Goal: Find specific page/section: Find specific page/section

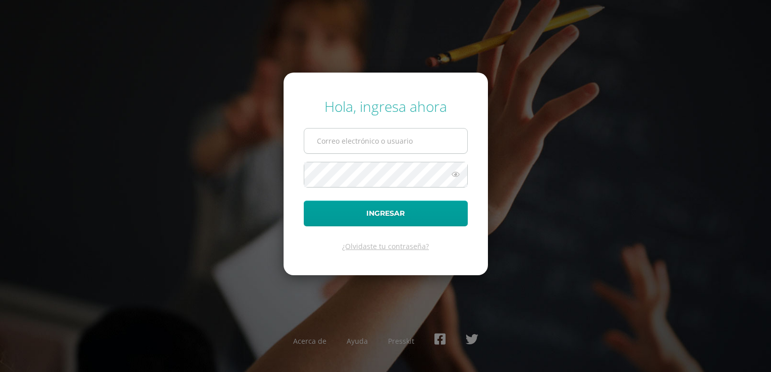
type input "[EMAIL_ADDRESS][DOMAIN_NAME]"
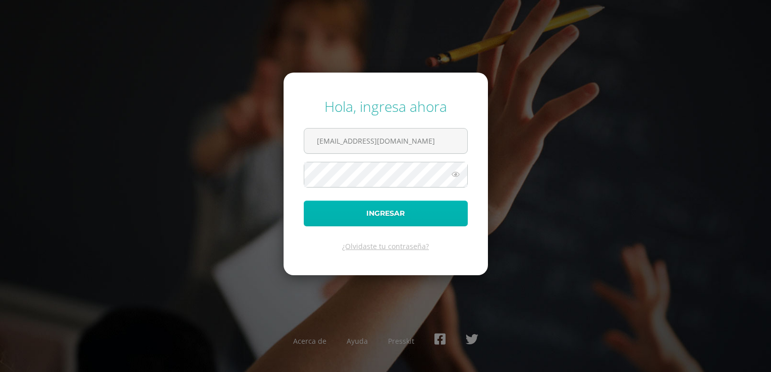
click at [382, 211] on button "Ingresar" at bounding box center [386, 214] width 164 height 26
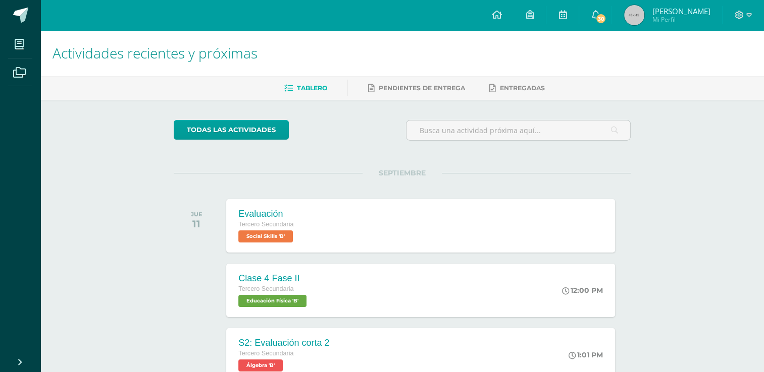
scroll to position [3, 0]
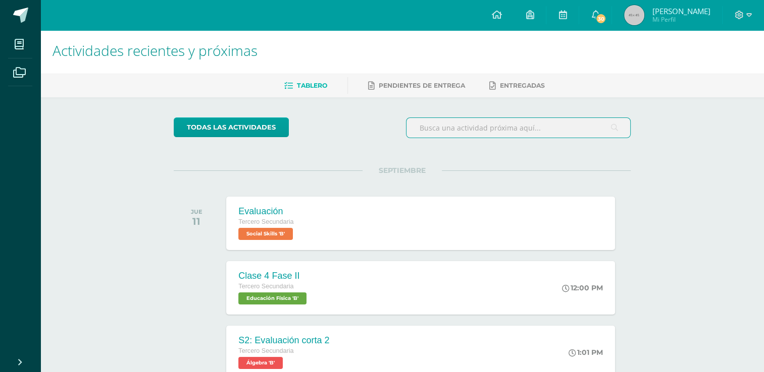
click at [573, 118] on input "text" at bounding box center [518, 128] width 224 height 20
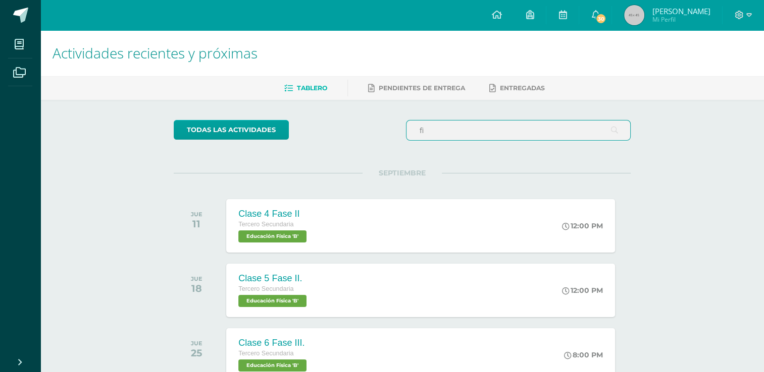
type input "f"
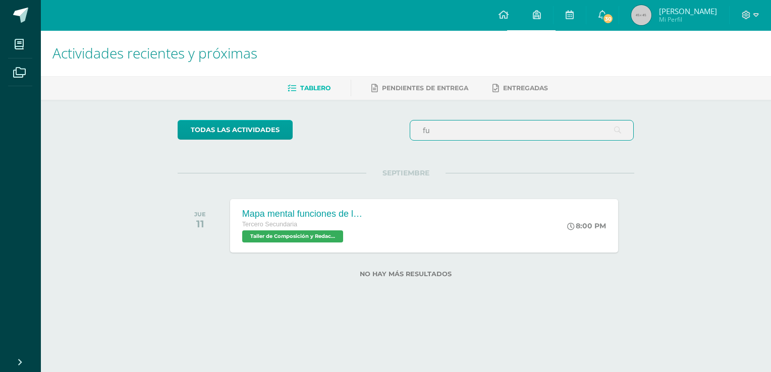
type input "f"
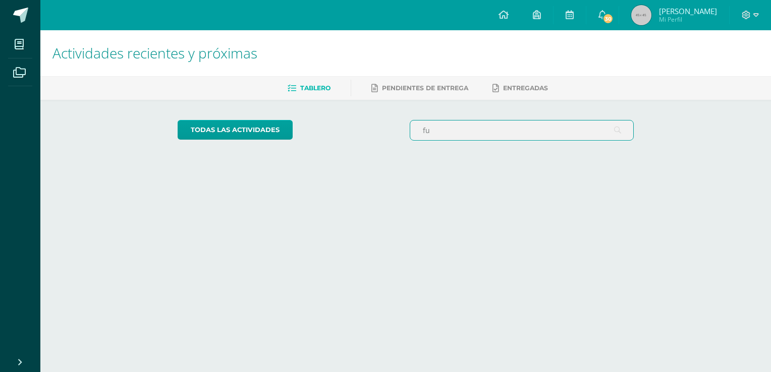
type input "f"
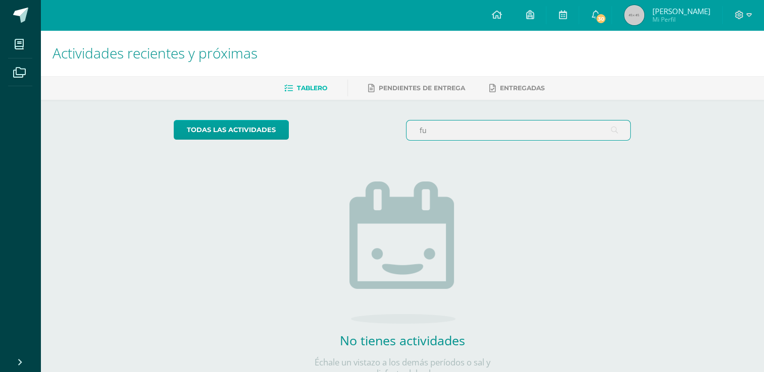
type input "f"
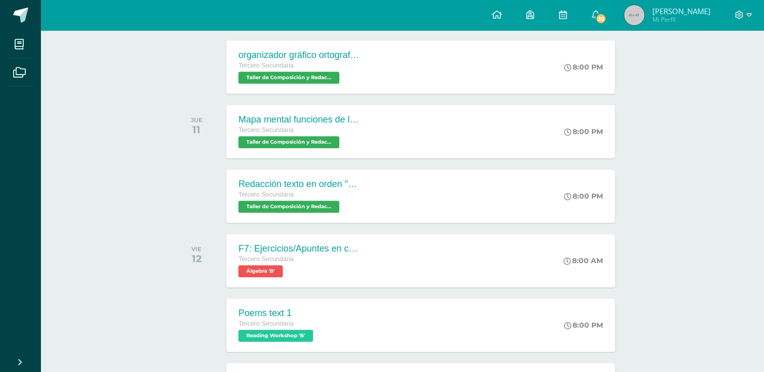
scroll to position [411, 0]
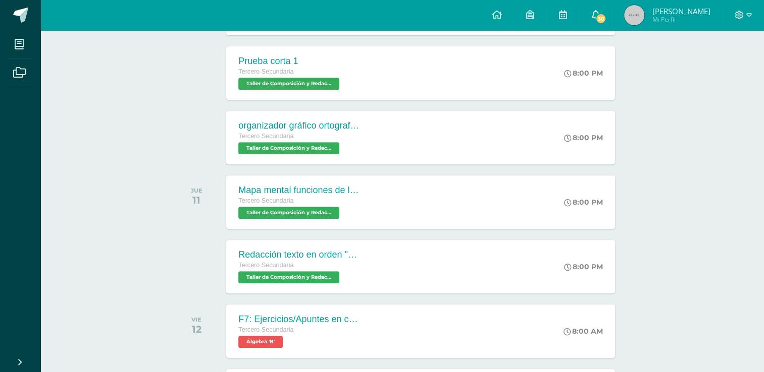
click at [601, 18] on span "30" at bounding box center [600, 18] width 11 height 11
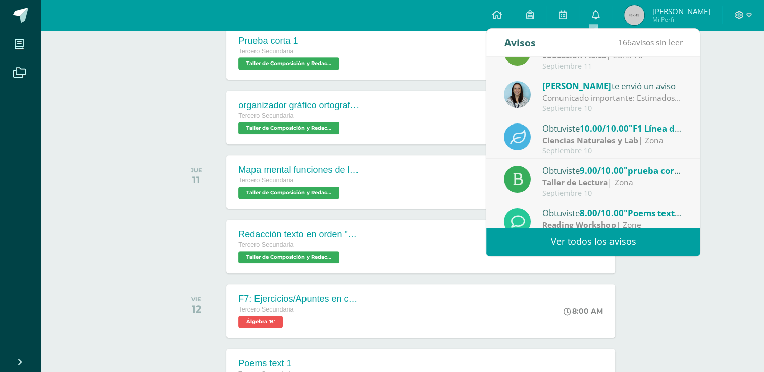
scroll to position [168, 0]
